Goal: Answer question/provide support

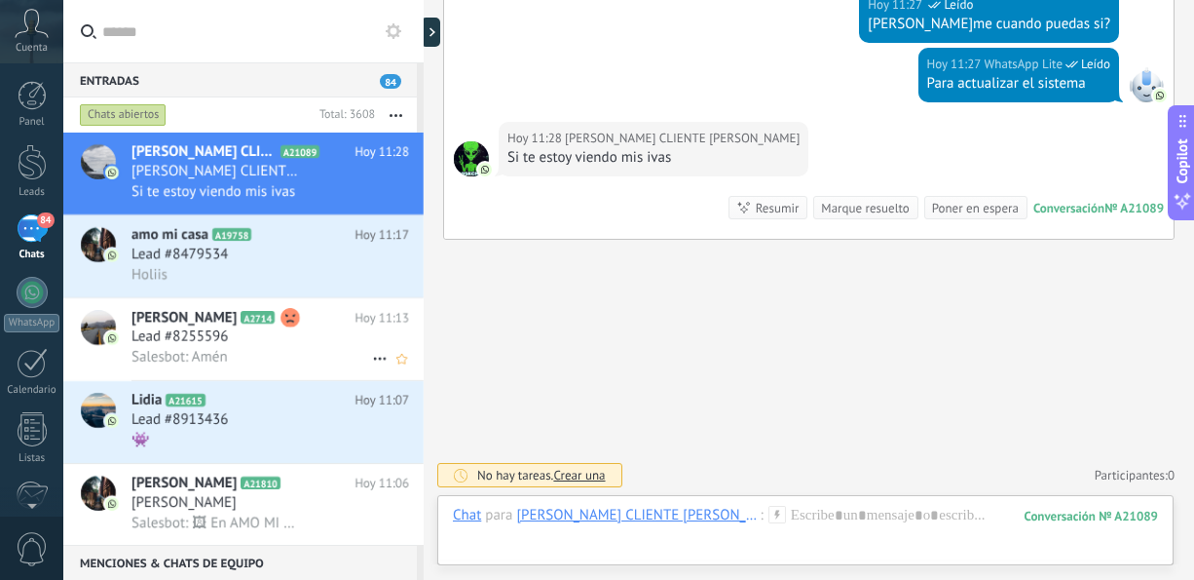
click at [216, 343] on span "Lead #8255596" at bounding box center [180, 336] width 96 height 19
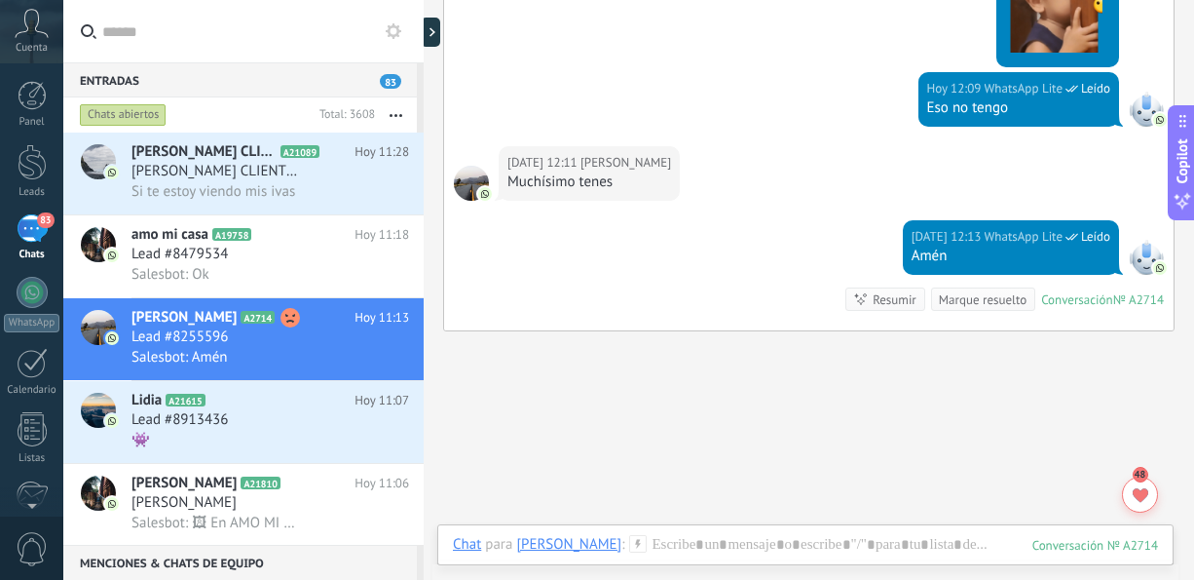
scroll to position [2441, 0]
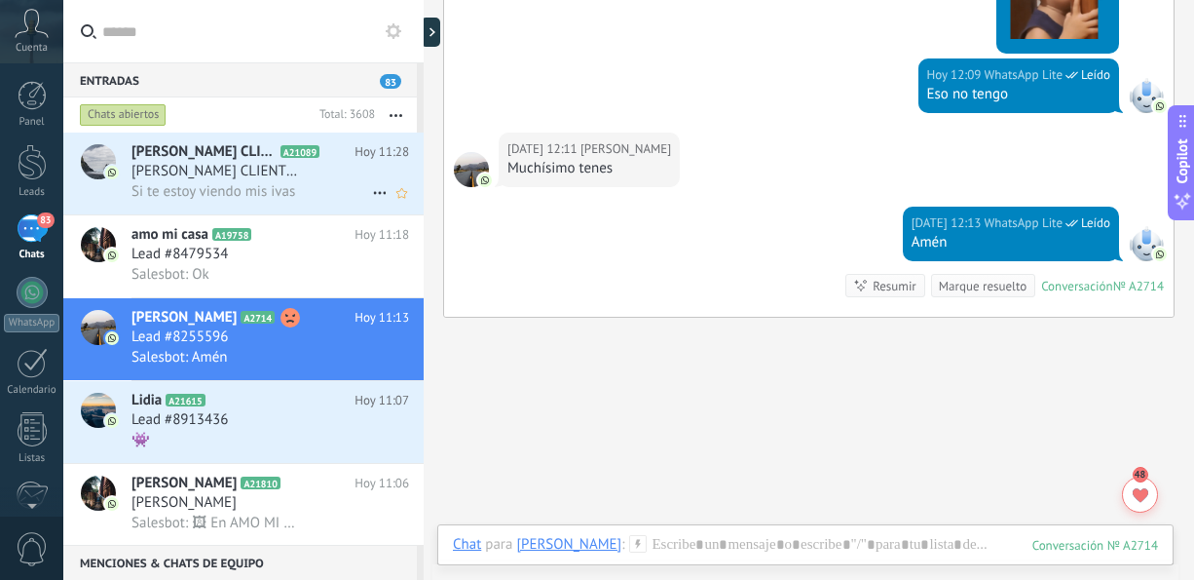
click at [297, 197] on h3 "Si te estoy viendo mis ivas" at bounding box center [218, 191] width 173 height 19
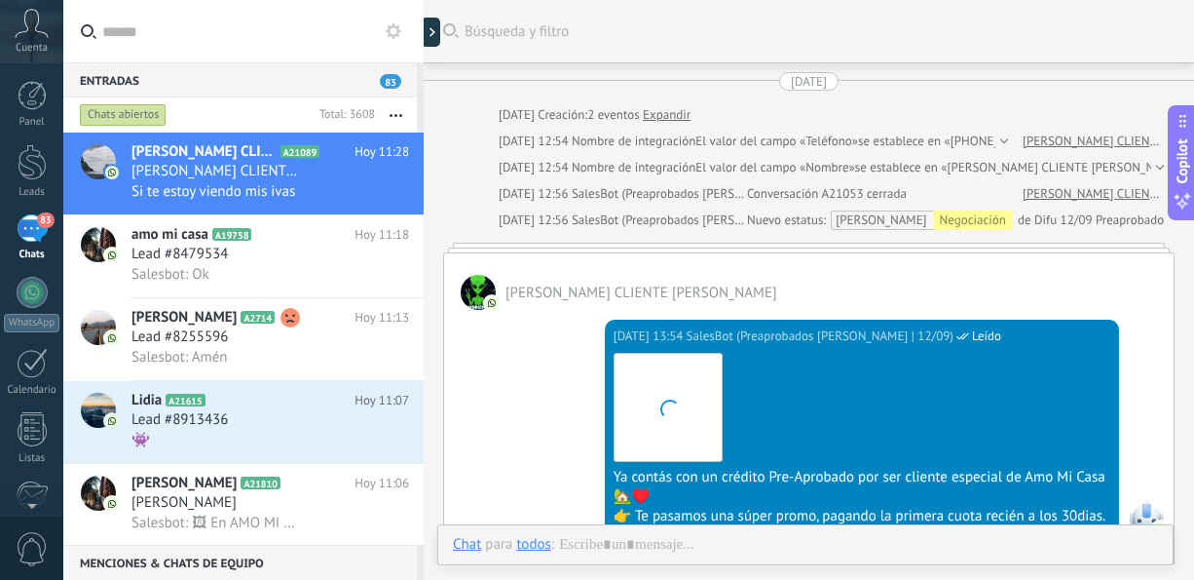
scroll to position [2395, 0]
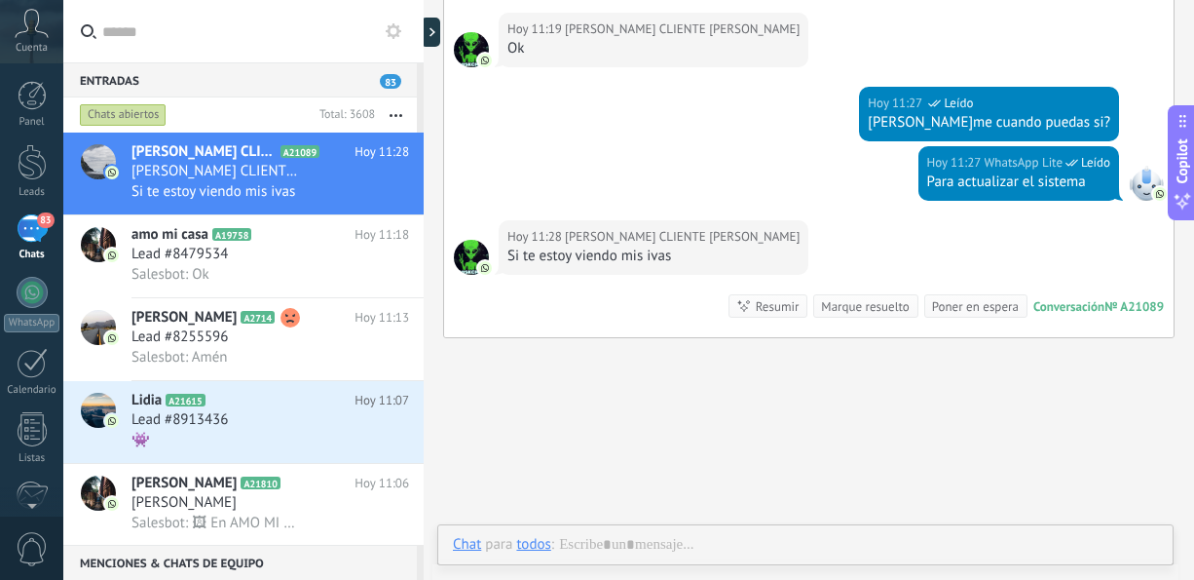
click at [396, 115] on use "button" at bounding box center [396, 115] width 13 height 3
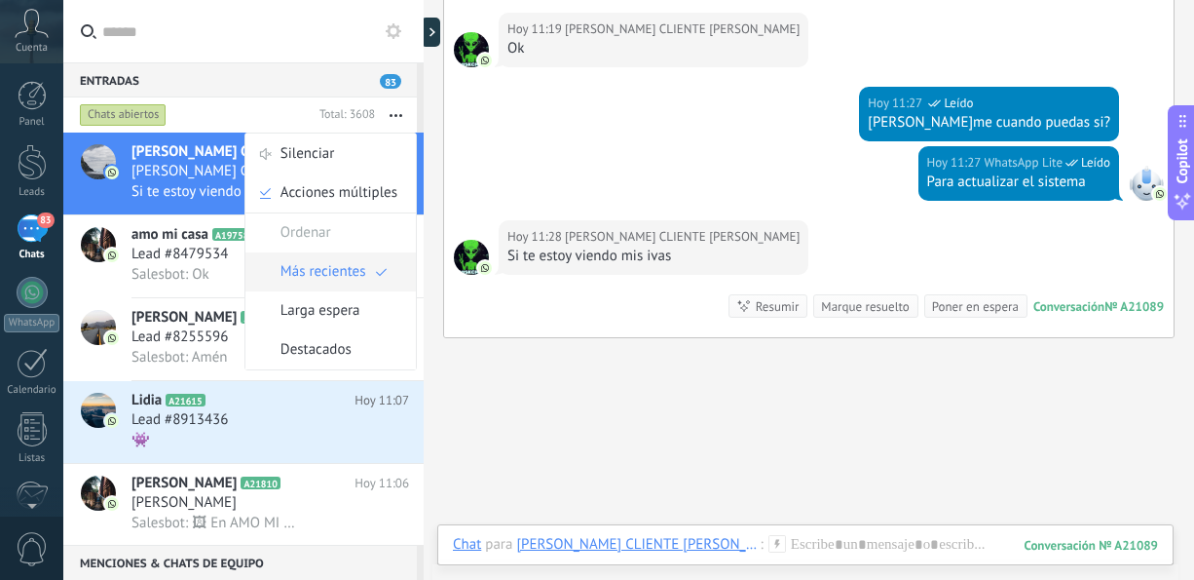
click at [342, 278] on span "Más recientes" at bounding box center [324, 271] width 86 height 39
